Goal: Task Accomplishment & Management: Manage account settings

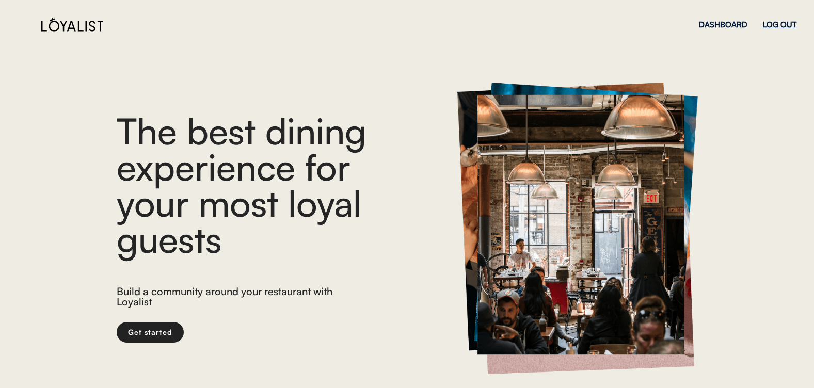
click at [789, 25] on div "LOG OUT" at bounding box center [780, 25] width 34 height 8
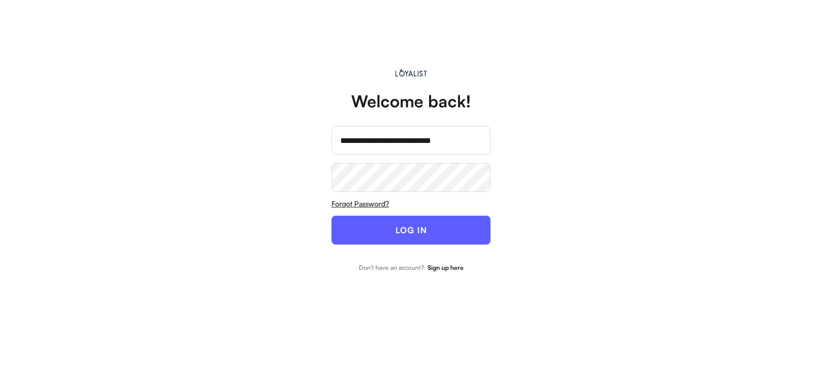
click at [329, 237] on div "**********" at bounding box center [411, 173] width 232 height 243
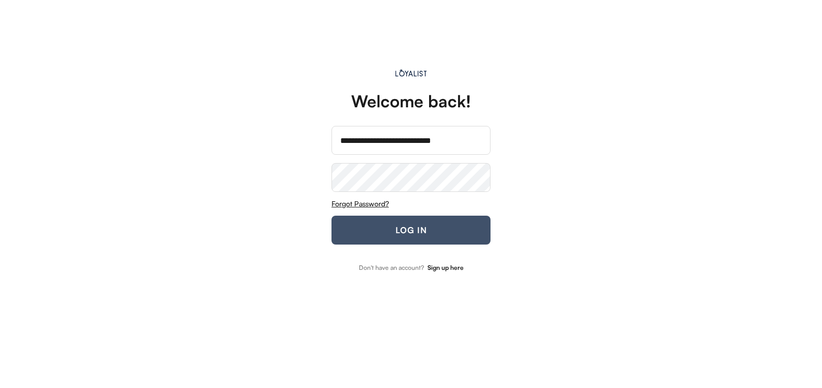
click at [370, 236] on button "LOG IN" at bounding box center [410, 230] width 159 height 29
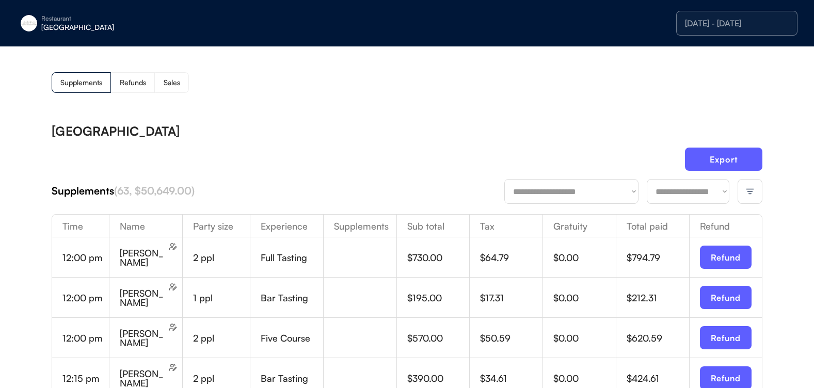
click at [754, 184] on div at bounding box center [750, 191] width 25 height 25
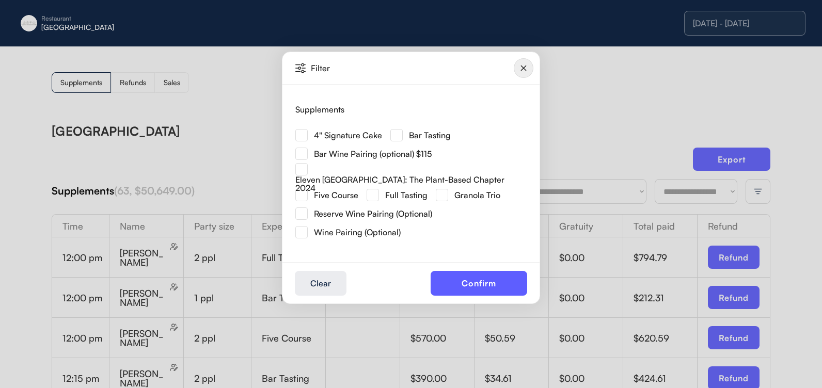
click at [301, 135] on img at bounding box center [301, 135] width 12 height 12
click at [475, 271] on button "Confirm" at bounding box center [478, 283] width 97 height 25
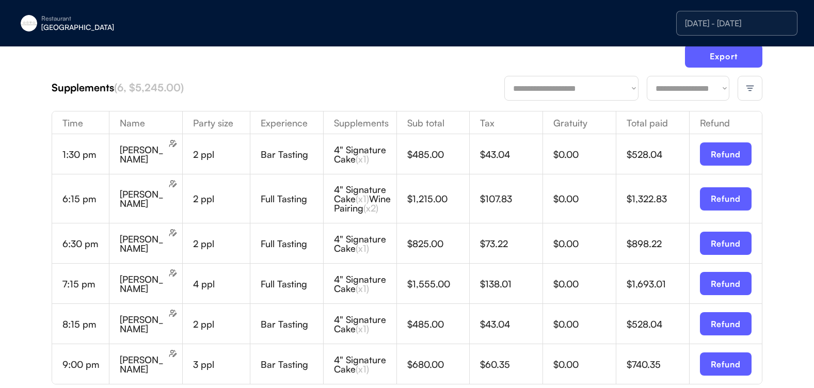
scroll to position [155, 0]
